Goal: Navigation & Orientation: Find specific page/section

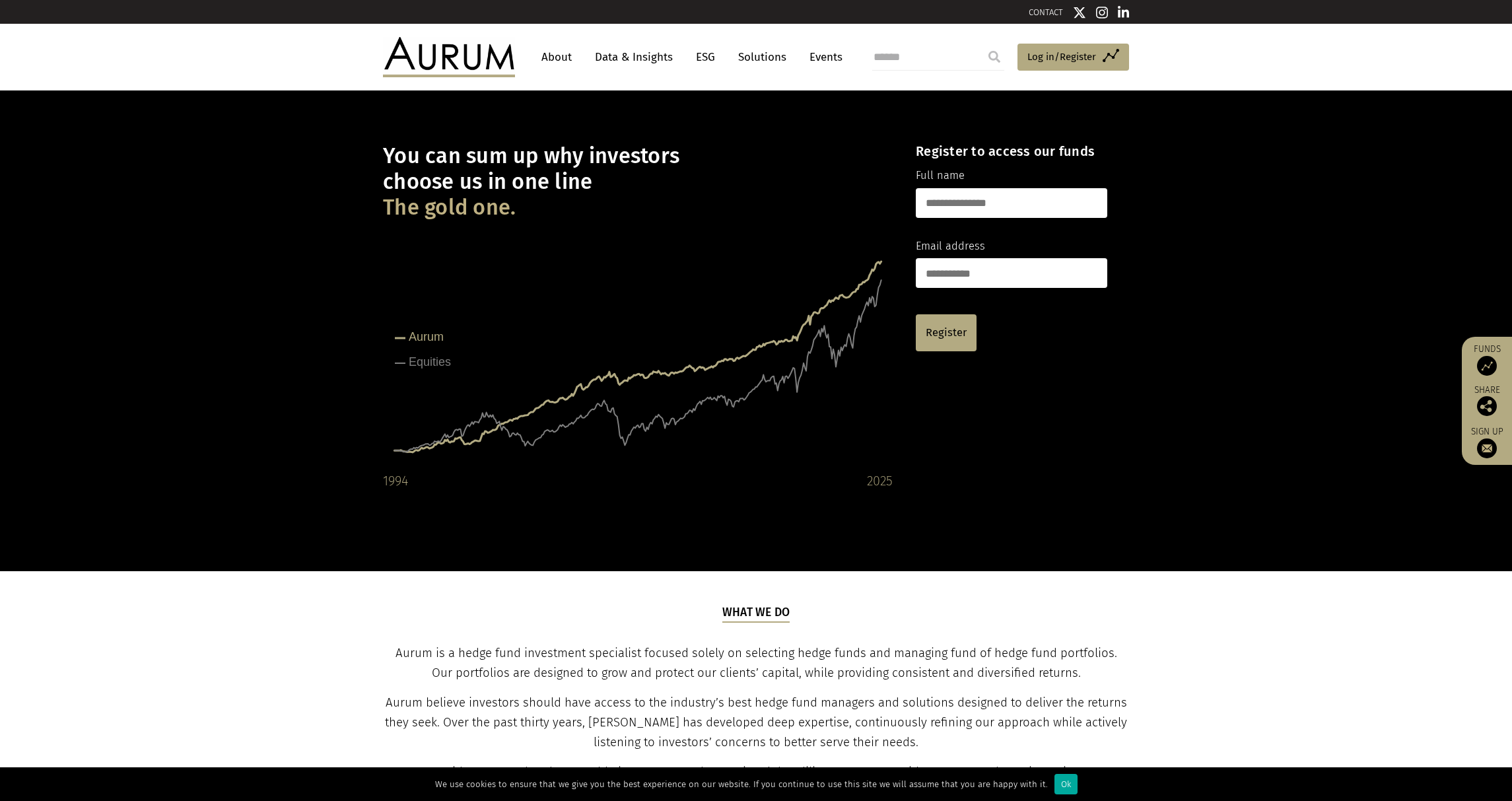
click at [562, 56] on link "About" at bounding box center [556, 57] width 44 height 24
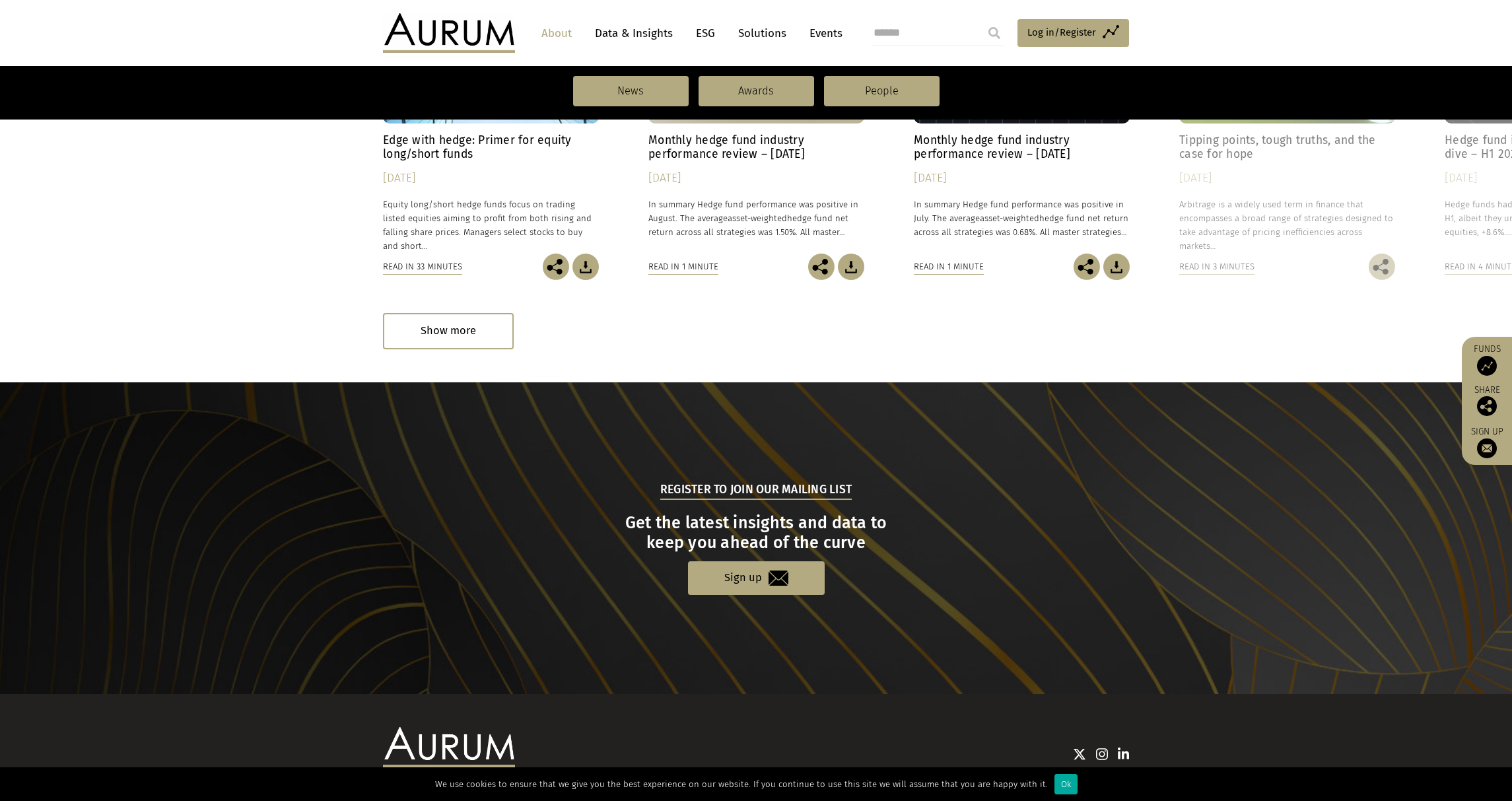
scroll to position [1177, 0]
